Goal: Find specific page/section: Find specific page/section

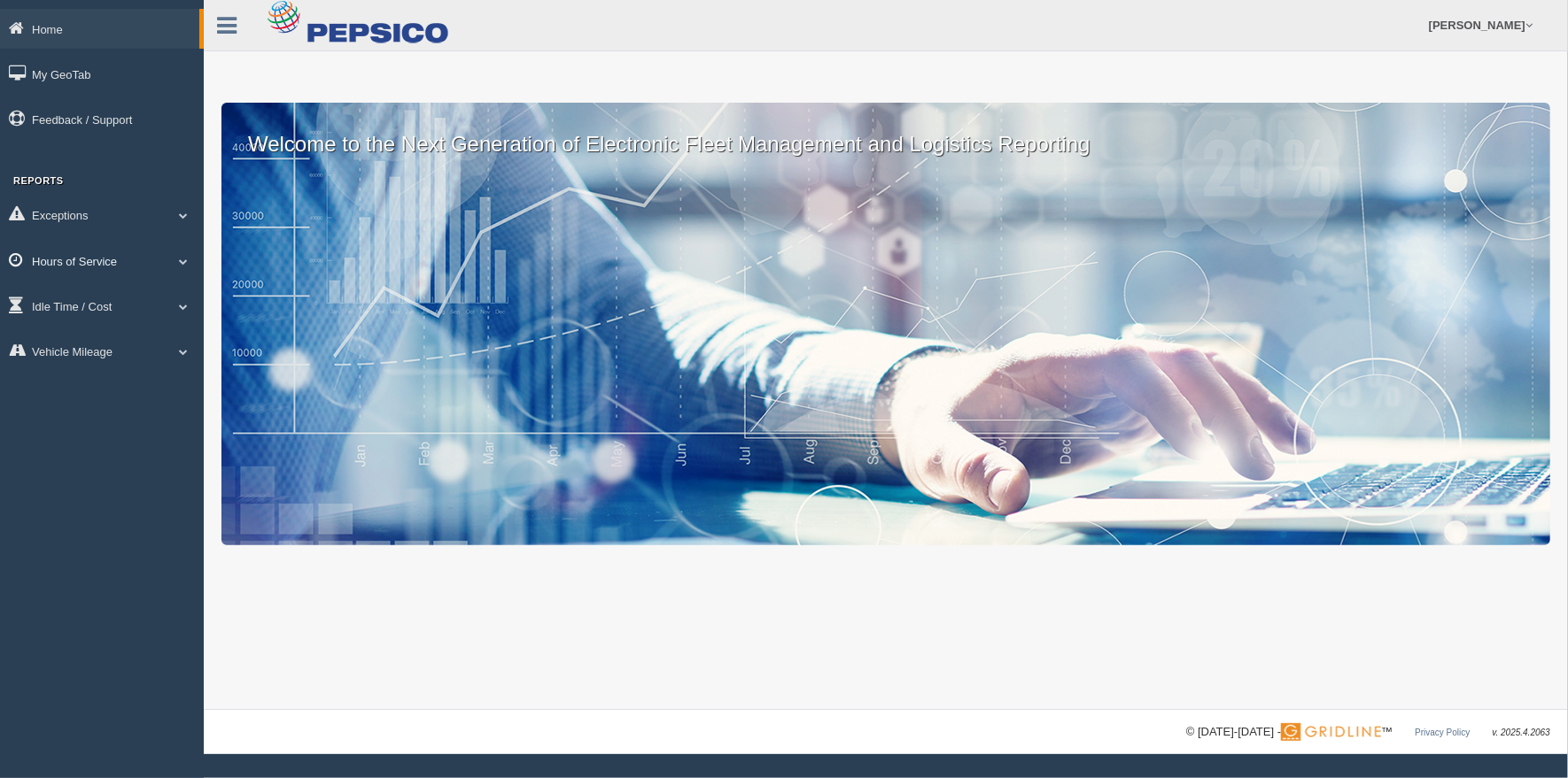
click at [74, 263] on link "Hours of Service" at bounding box center [102, 261] width 203 height 40
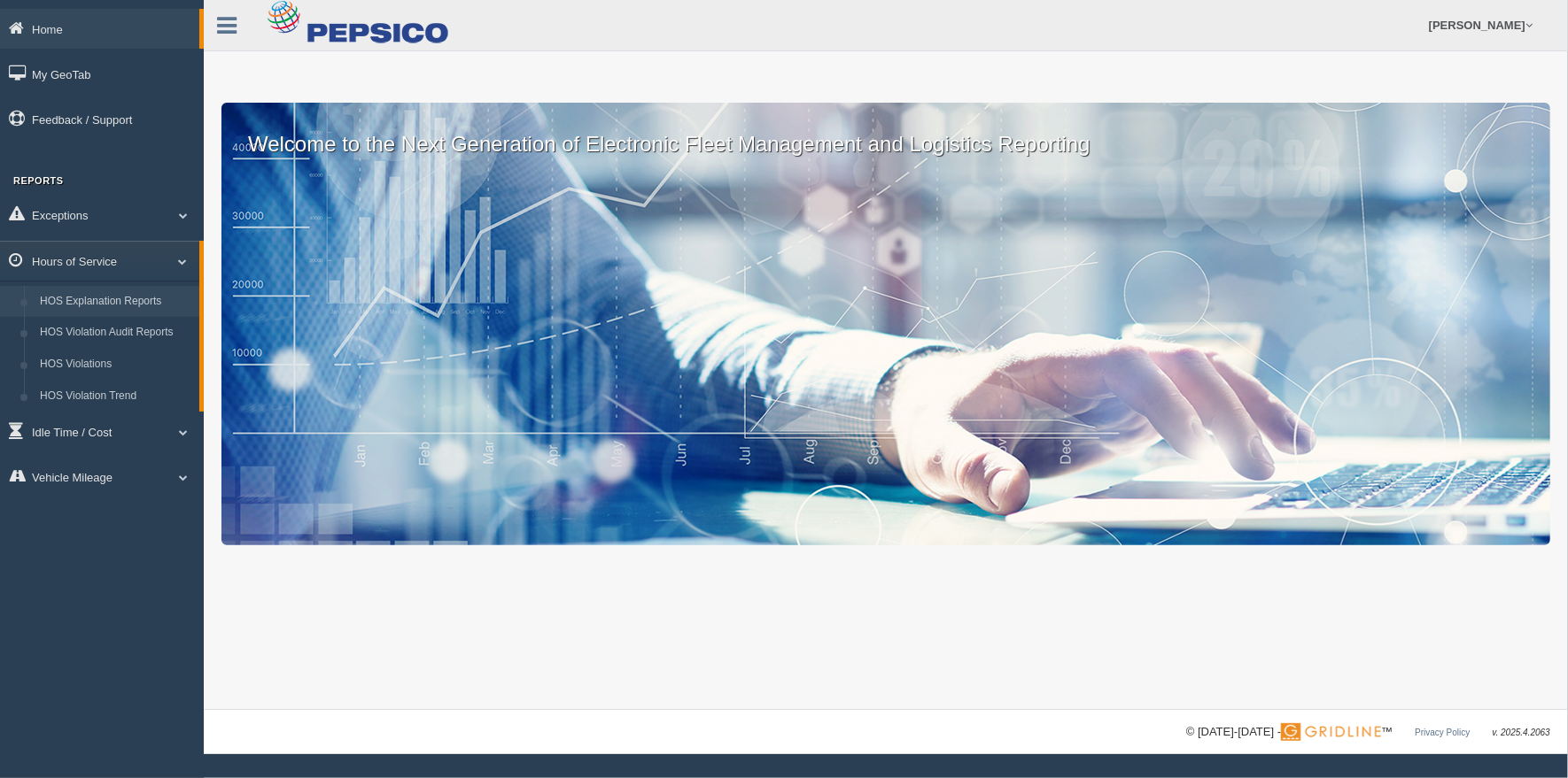
click at [108, 301] on link "HOS Explanation Reports" at bounding box center [115, 301] width 167 height 31
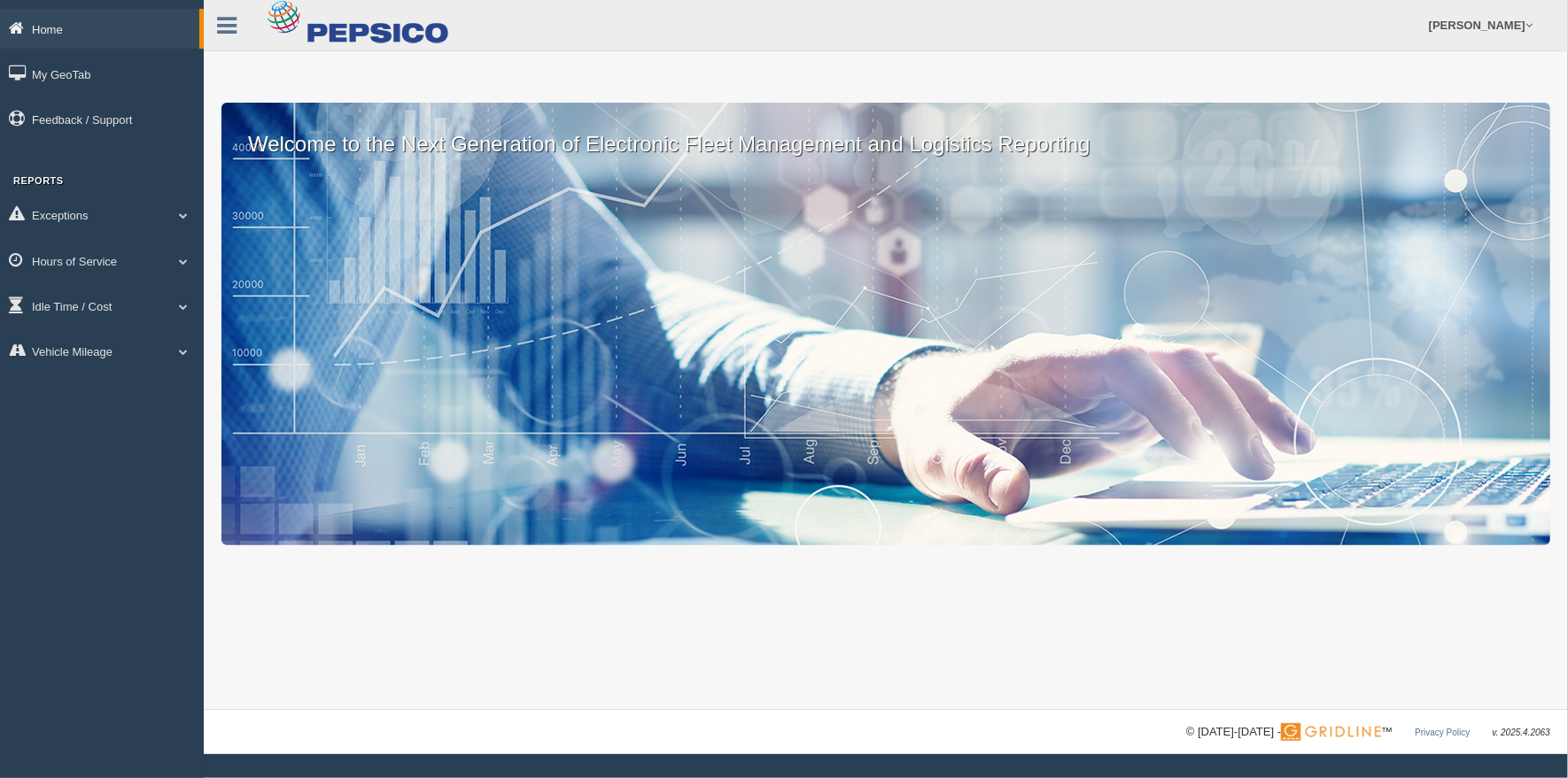
click at [83, 34] on link "Home" at bounding box center [100, 29] width 200 height 40
